Goal: Task Accomplishment & Management: Use online tool/utility

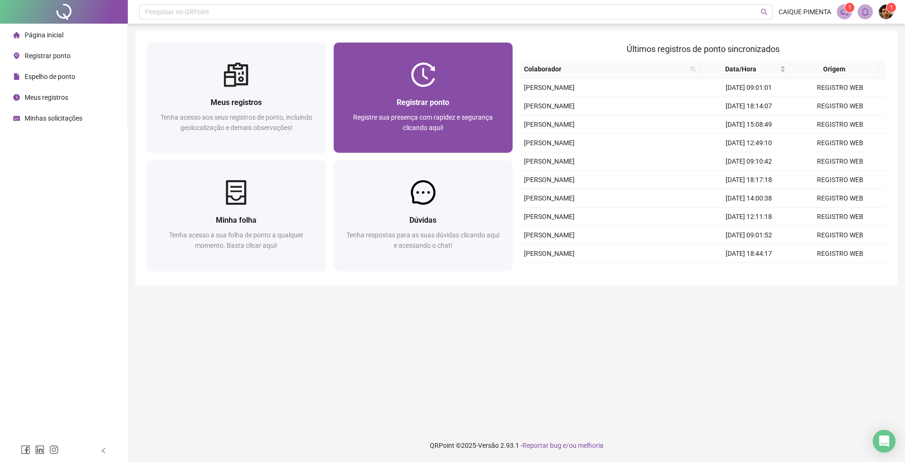
click at [420, 123] on div "Registre sua presença com rapidez e segurança clicando aqui!" at bounding box center [423, 127] width 157 height 31
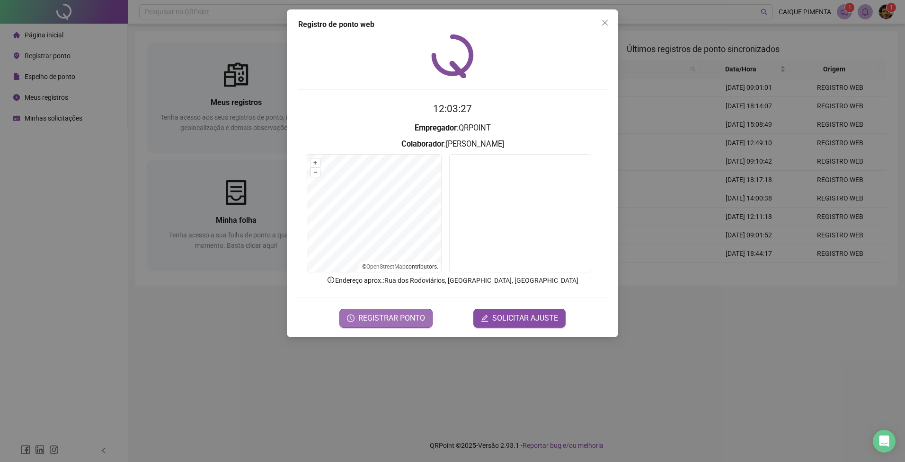
click at [386, 315] on span "REGISTRAR PONTO" at bounding box center [391, 318] width 67 height 11
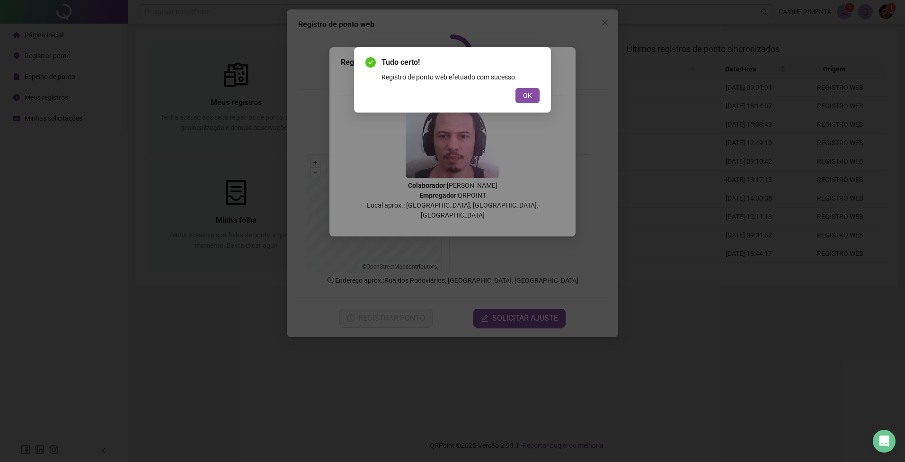
click at [522, 99] on button "OK" at bounding box center [527, 95] width 24 height 15
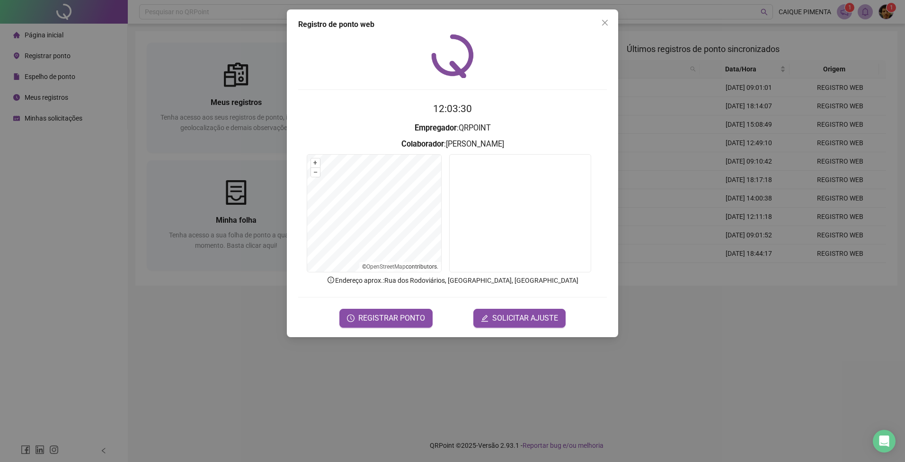
click at [602, 21] on icon "close" at bounding box center [605, 23] width 8 height 8
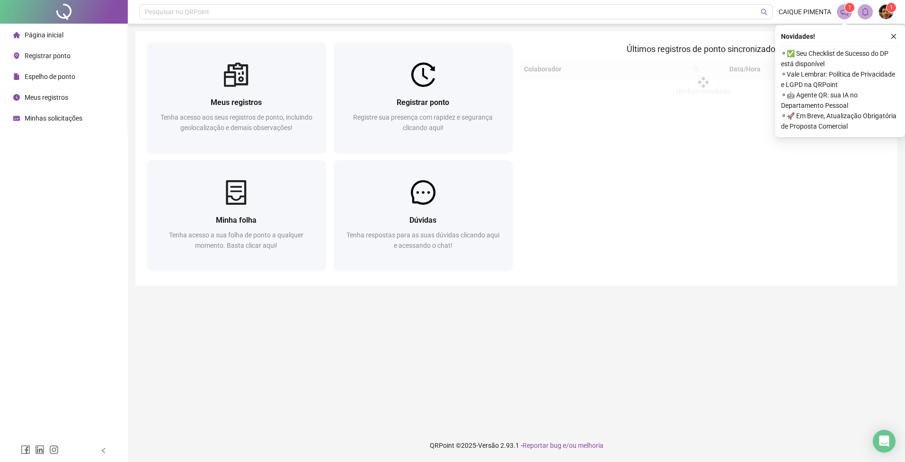
click at [896, 38] on icon "close" at bounding box center [893, 36] width 7 height 7
